Goal: Task Accomplishment & Management: Manage account settings

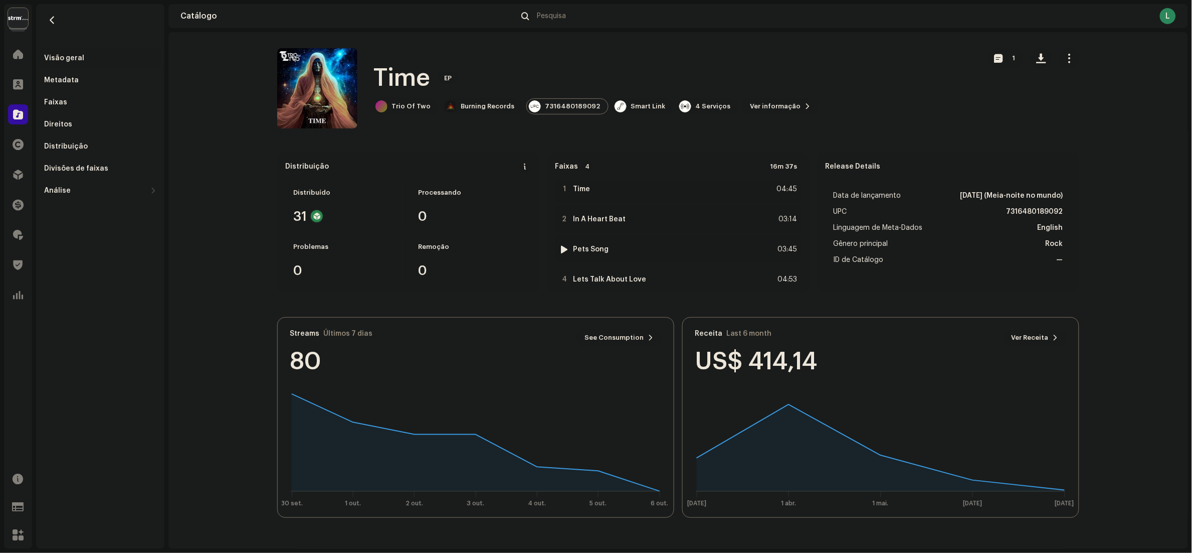
scroll to position [22, 0]
click at [87, 148] on div "Distribuição" at bounding box center [100, 146] width 112 height 8
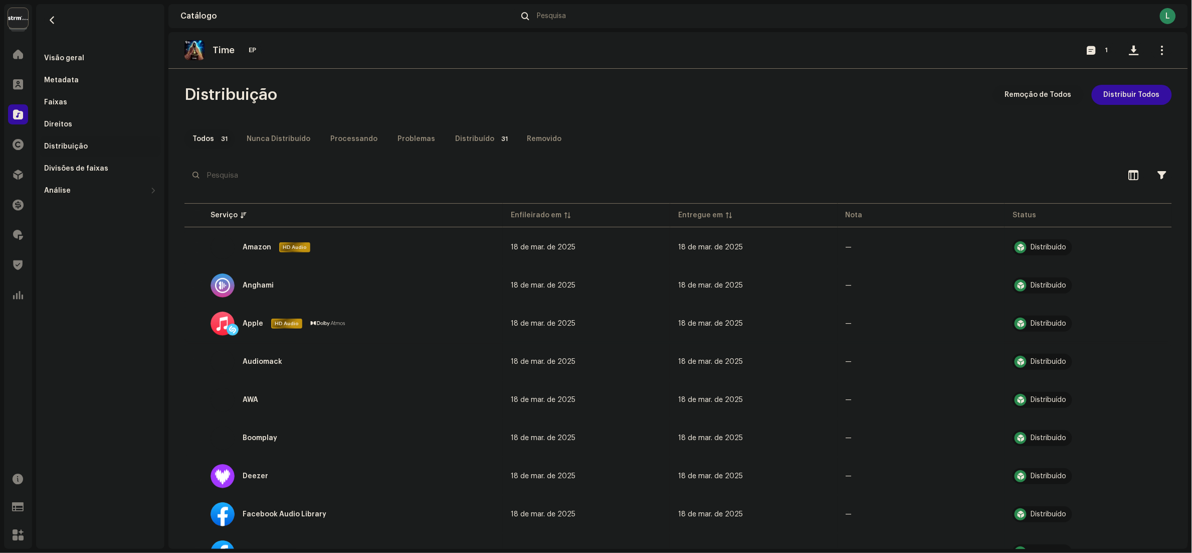
click at [1034, 98] on span "Remoção de Todos" at bounding box center [1038, 95] width 67 height 20
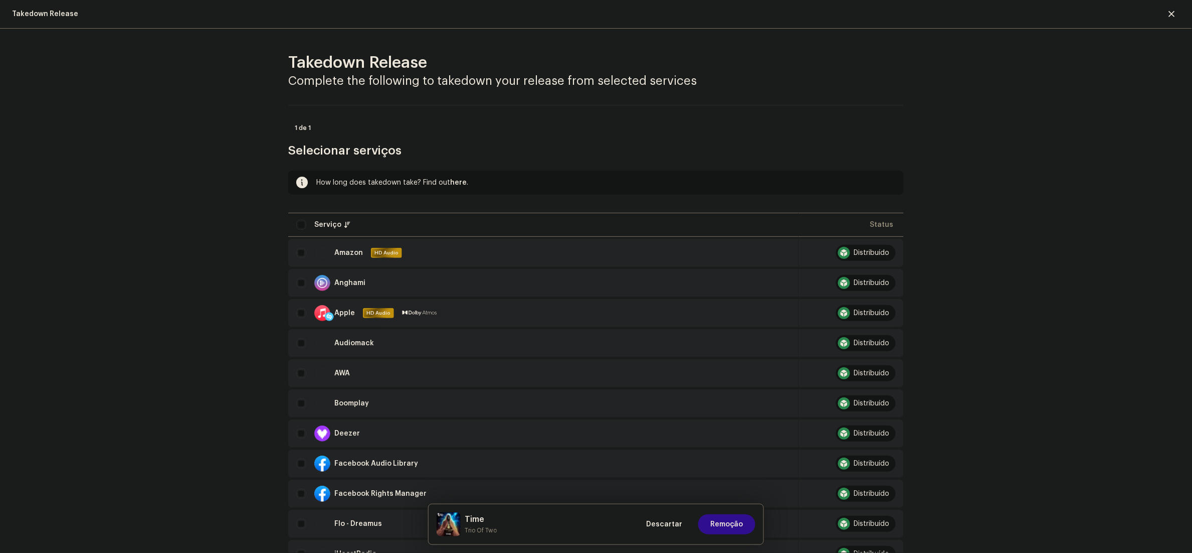
click at [721, 533] on span "Remoção" at bounding box center [726, 524] width 33 height 20
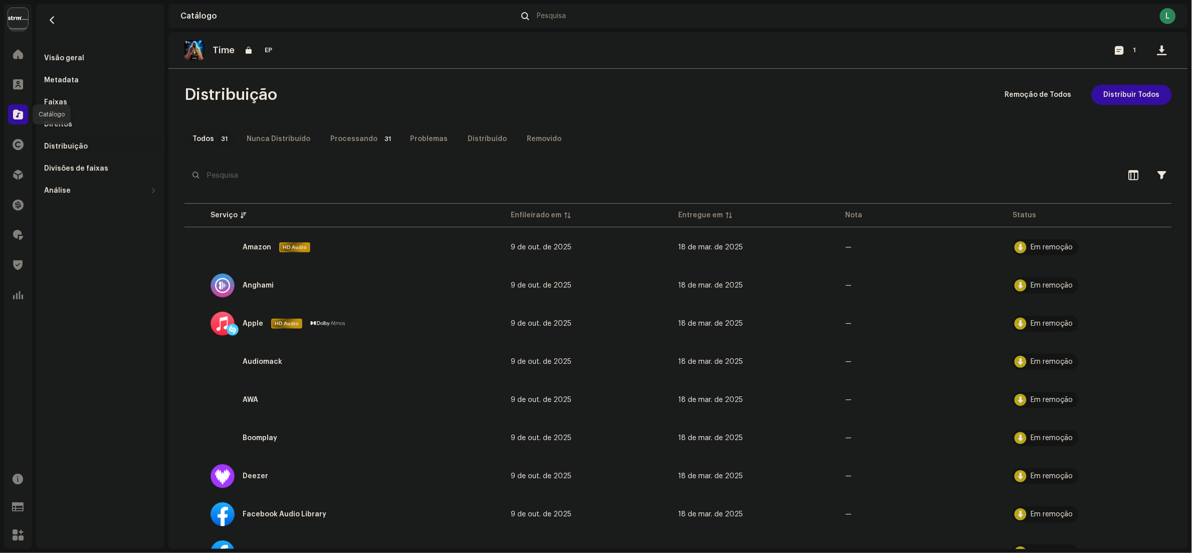
click at [17, 117] on span at bounding box center [18, 114] width 10 height 8
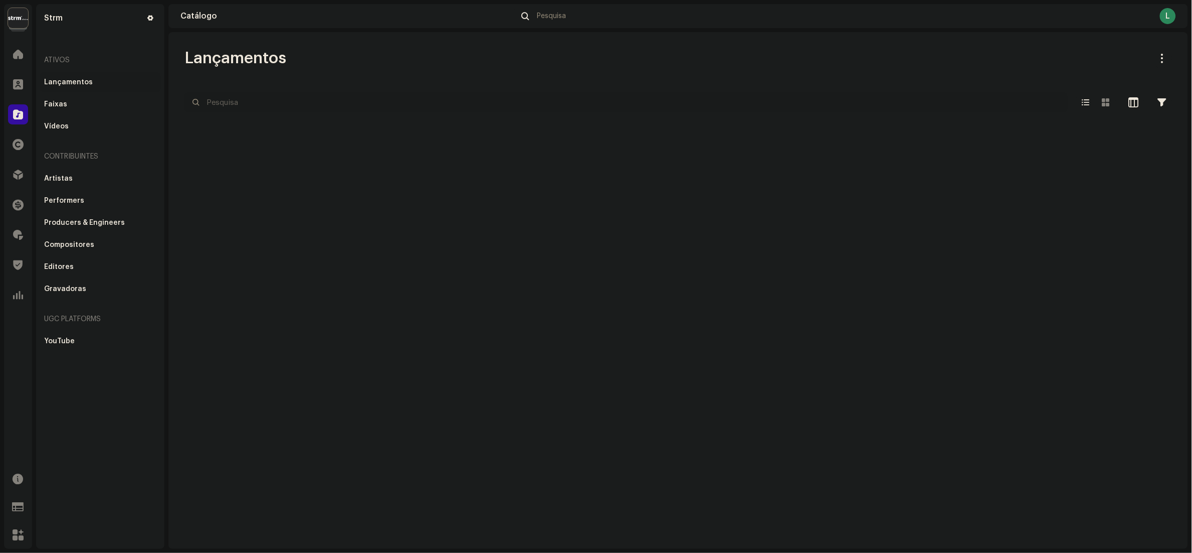
drag, startPoint x: 293, startPoint y: 97, endPoint x: 287, endPoint y: 97, distance: 6.0
click at [287, 97] on input "text" at bounding box center [626, 102] width 883 height 20
paste input "1963622622229"
type input "1963622622229"
click at [207, 102] on input "1963622622229" at bounding box center [626, 102] width 883 height 20
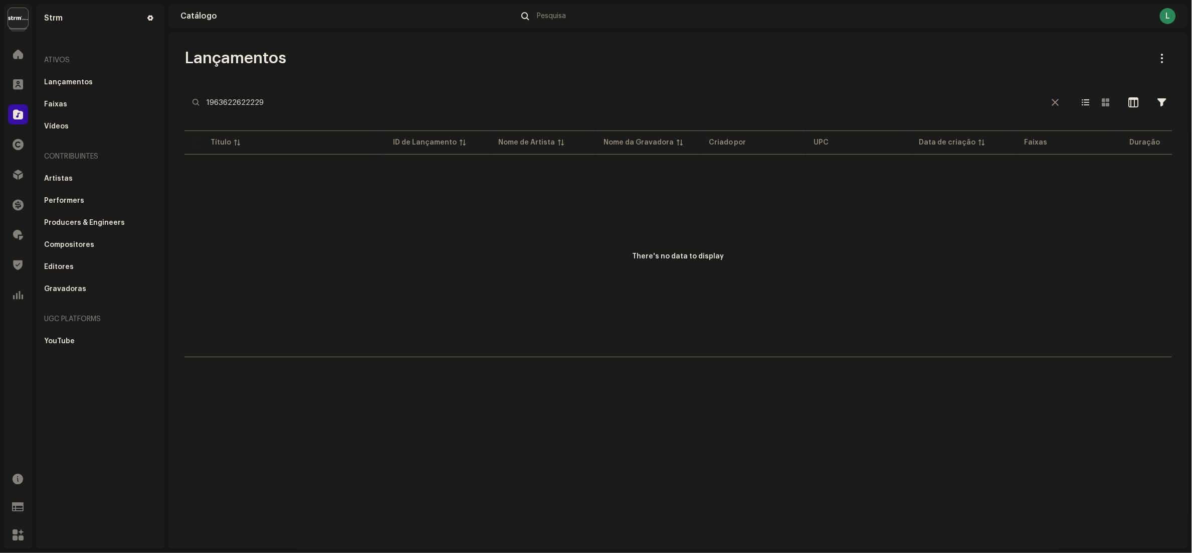
click at [358, 102] on input "1963622622229" at bounding box center [626, 102] width 883 height 20
drag, startPoint x: 310, startPoint y: 121, endPoint x: 302, endPoint y: 110, distance: 13.8
click at [302, 110] on re-o-filter-bar "1963622622229 Selecionado 0 Deselecionar todos 0 Opções Filtros Status de distr…" at bounding box center [679, 110] width 988 height 36
drag, startPoint x: 307, startPoint y: 109, endPoint x: 0, endPoint y: 92, distance: 307.3
click at [0, 92] on html "Strm Home Clientes Catálogo Direitos Distribuição Finanças Royalties Trust & Sa…" at bounding box center [596, 276] width 1192 height 553
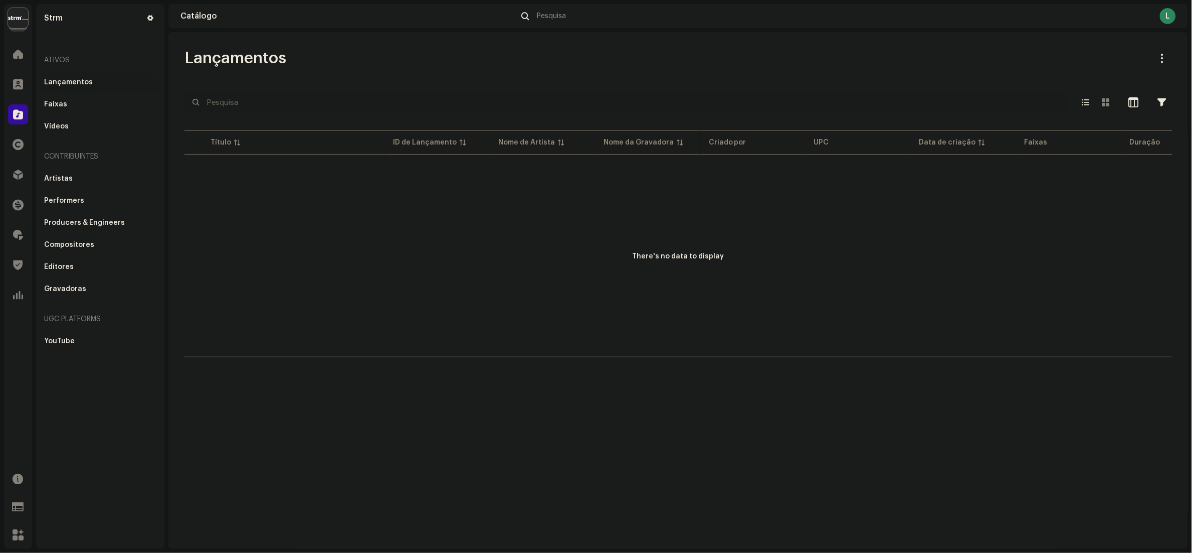
paste input "2 MINUTINHO DE MUITO CRIME COM PUTARIA"
type input "2 MINUTINHO DE MUITO CRIME COM PUTARIA"
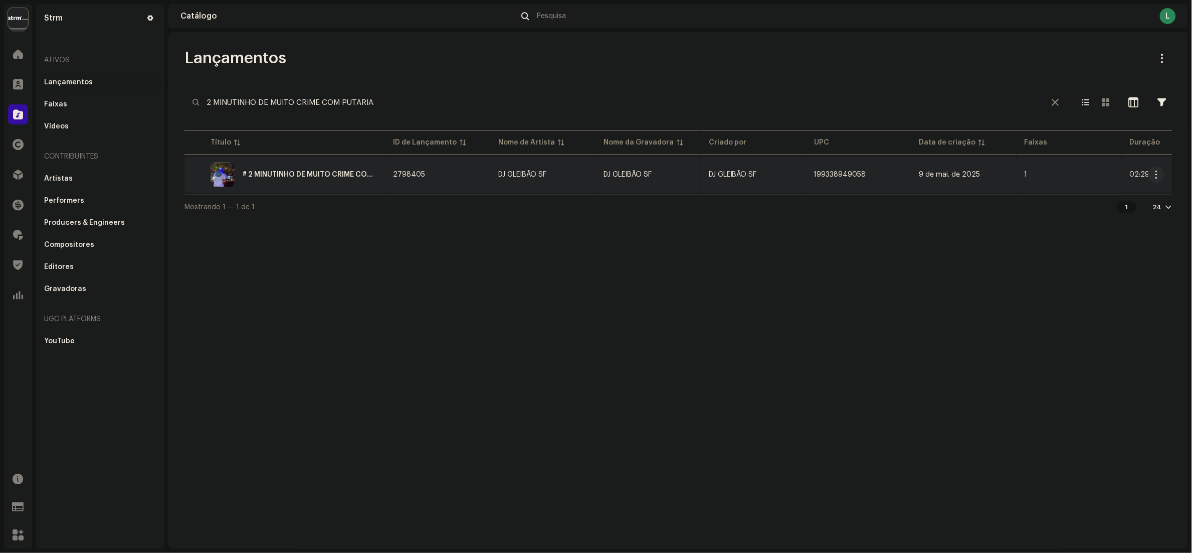
click at [333, 183] on div "# 2 MINUTINHO DE MUITO CRIME COM PUTARIA 002" at bounding box center [285, 174] width 185 height 24
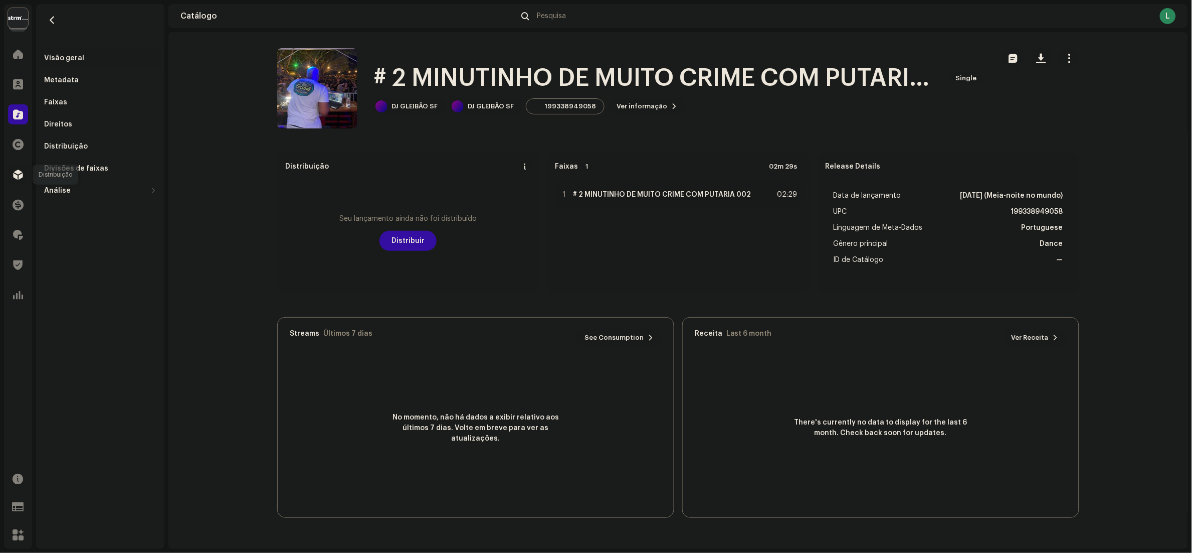
click at [11, 170] on div at bounding box center [18, 174] width 20 height 20
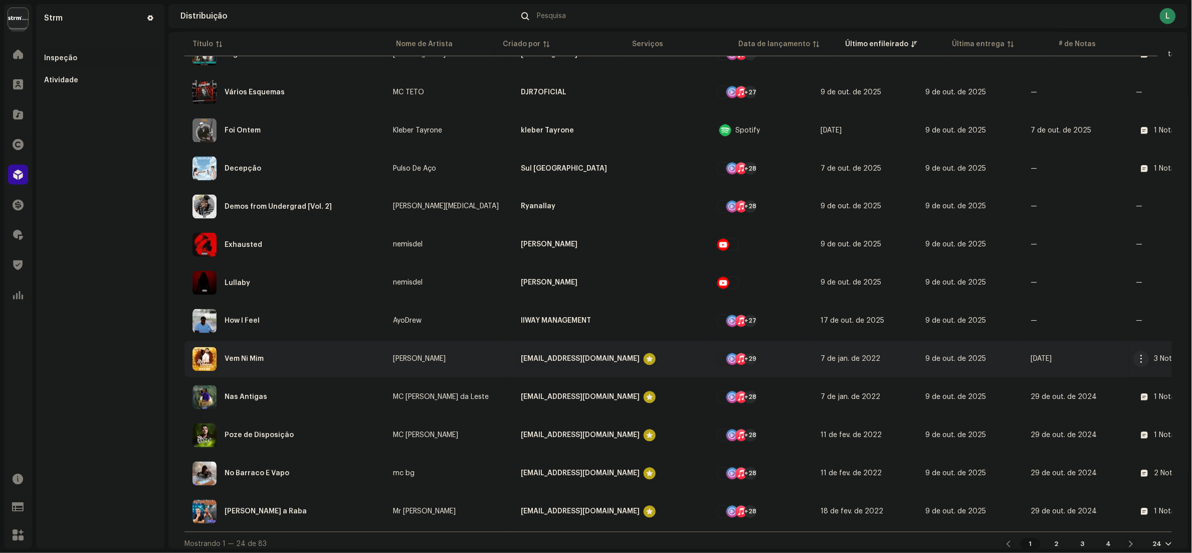
scroll to position [580, 0]
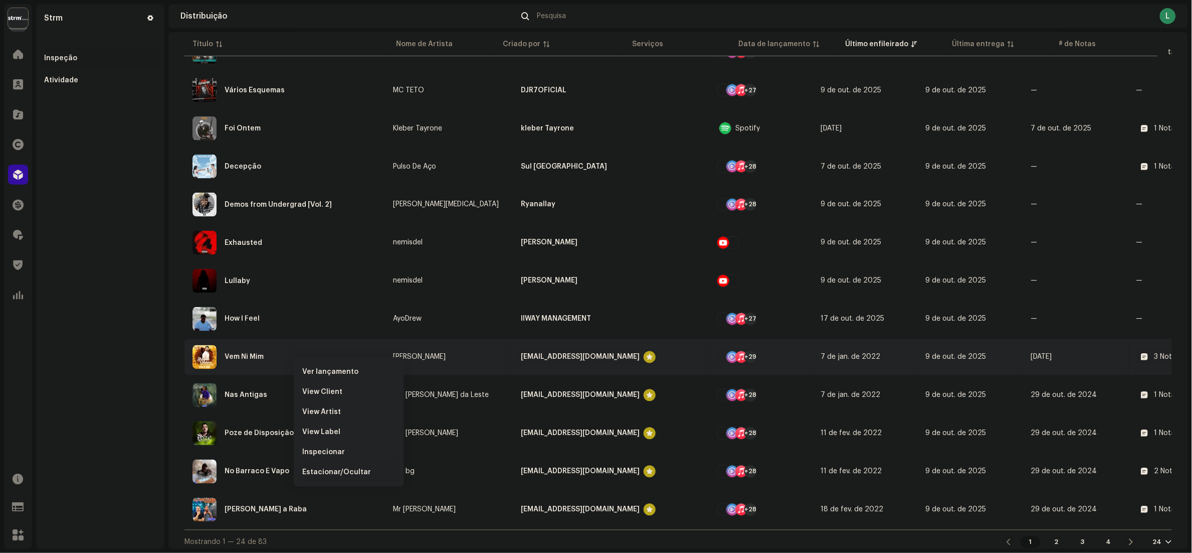
click at [336, 468] on span "Estacionar/Ocultar" at bounding box center [336, 472] width 69 height 8
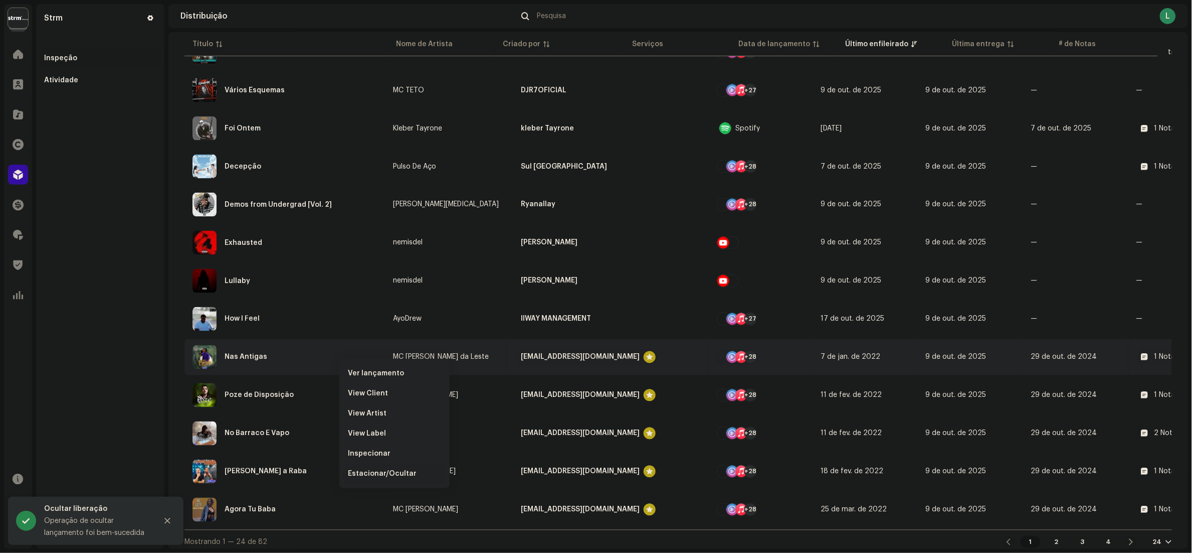
click at [370, 466] on div "Estacionar/Ocultar" at bounding box center [394, 473] width 101 height 20
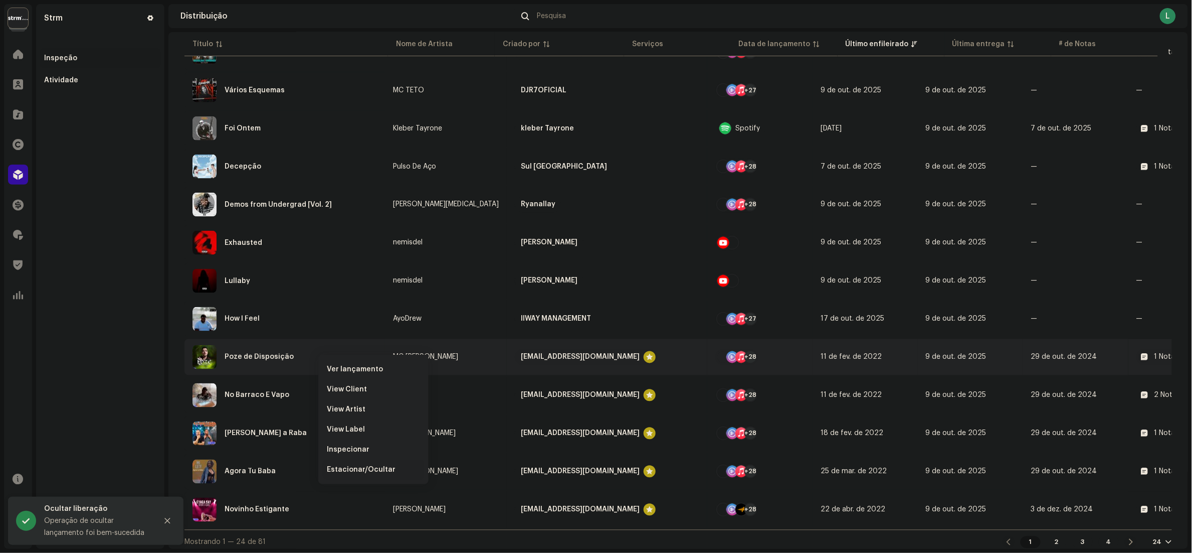
click at [361, 470] on span "Estacionar/Ocultar" at bounding box center [361, 469] width 69 height 8
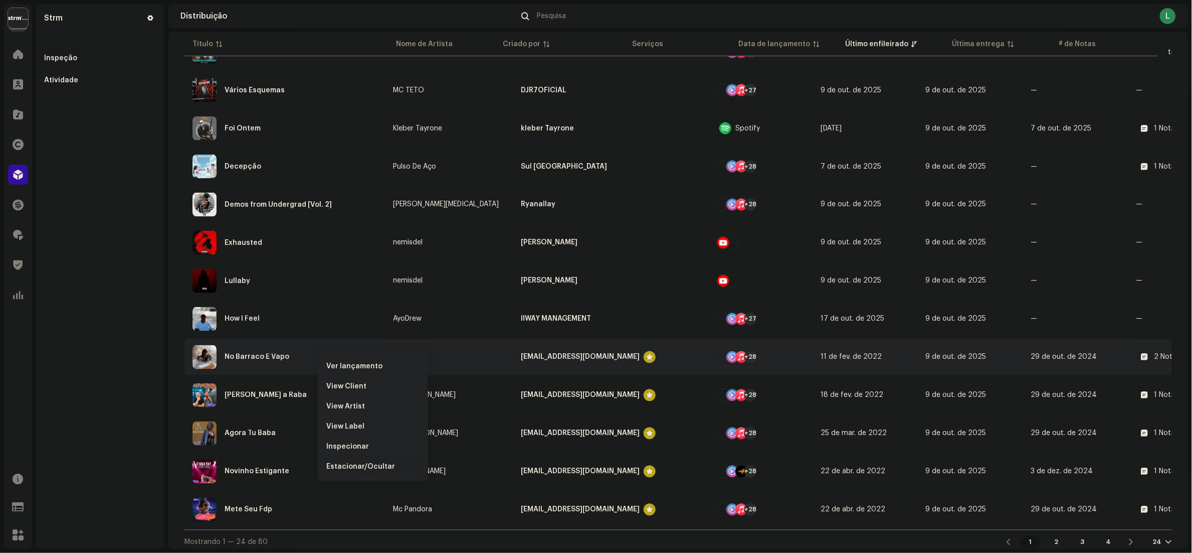
click at [363, 464] on span "Estacionar/Ocultar" at bounding box center [360, 466] width 69 height 8
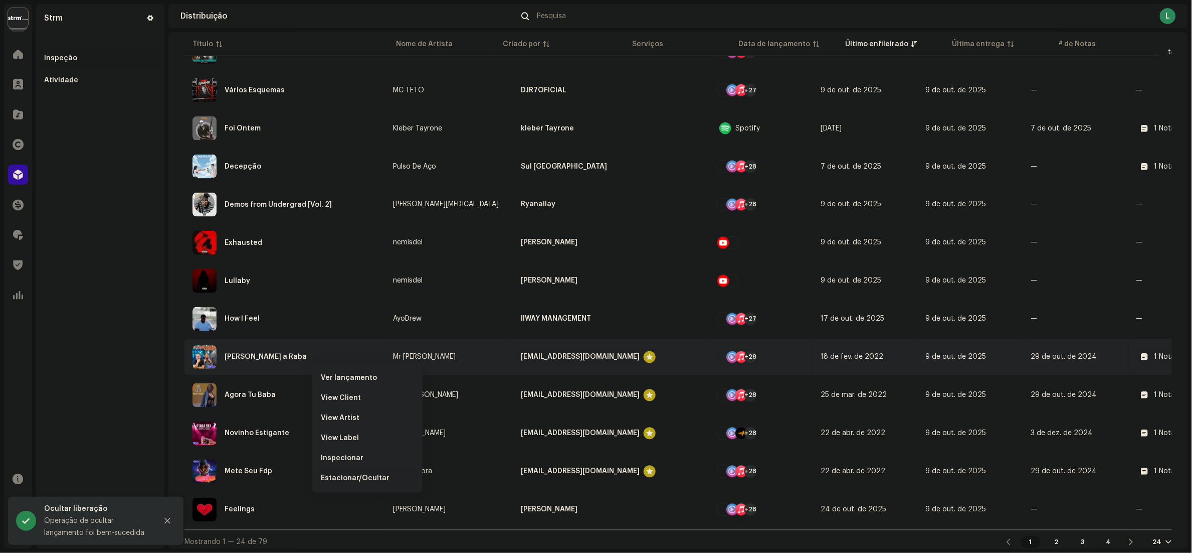
click at [345, 480] on span "Estacionar/Ocultar" at bounding box center [355, 478] width 69 height 8
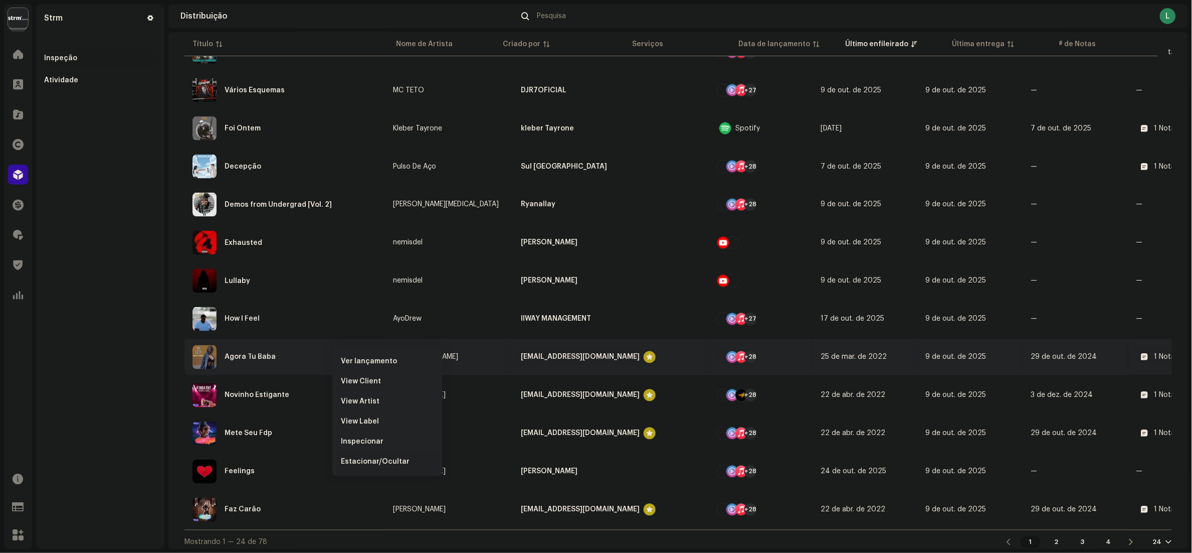
click at [376, 458] on span "Estacionar/Ocultar" at bounding box center [375, 461] width 69 height 8
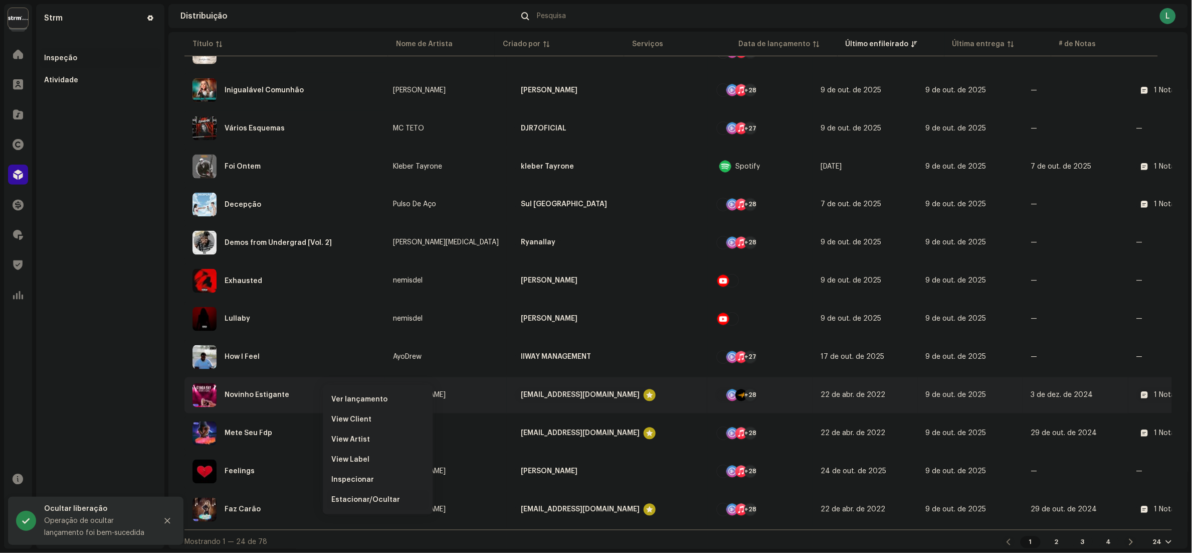
click at [367, 498] on span "Estacionar/Ocultar" at bounding box center [365, 499] width 69 height 8
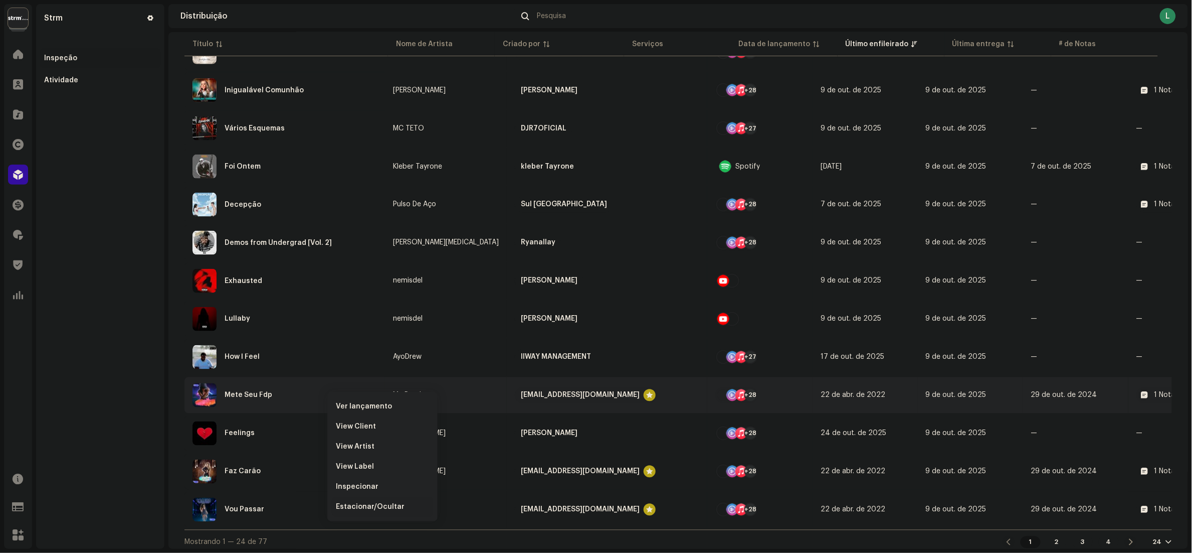
click at [371, 506] on span "Estacionar/Ocultar" at bounding box center [370, 506] width 69 height 8
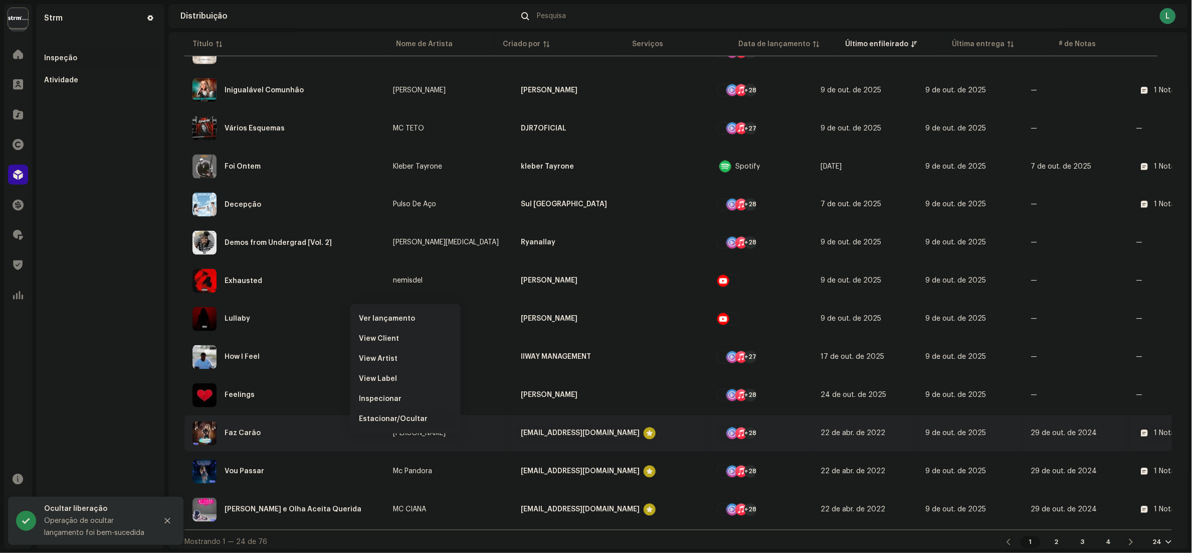
click at [397, 420] on span "Estacionar/Ocultar" at bounding box center [393, 419] width 69 height 8
